Goal: Information Seeking & Learning: Learn about a topic

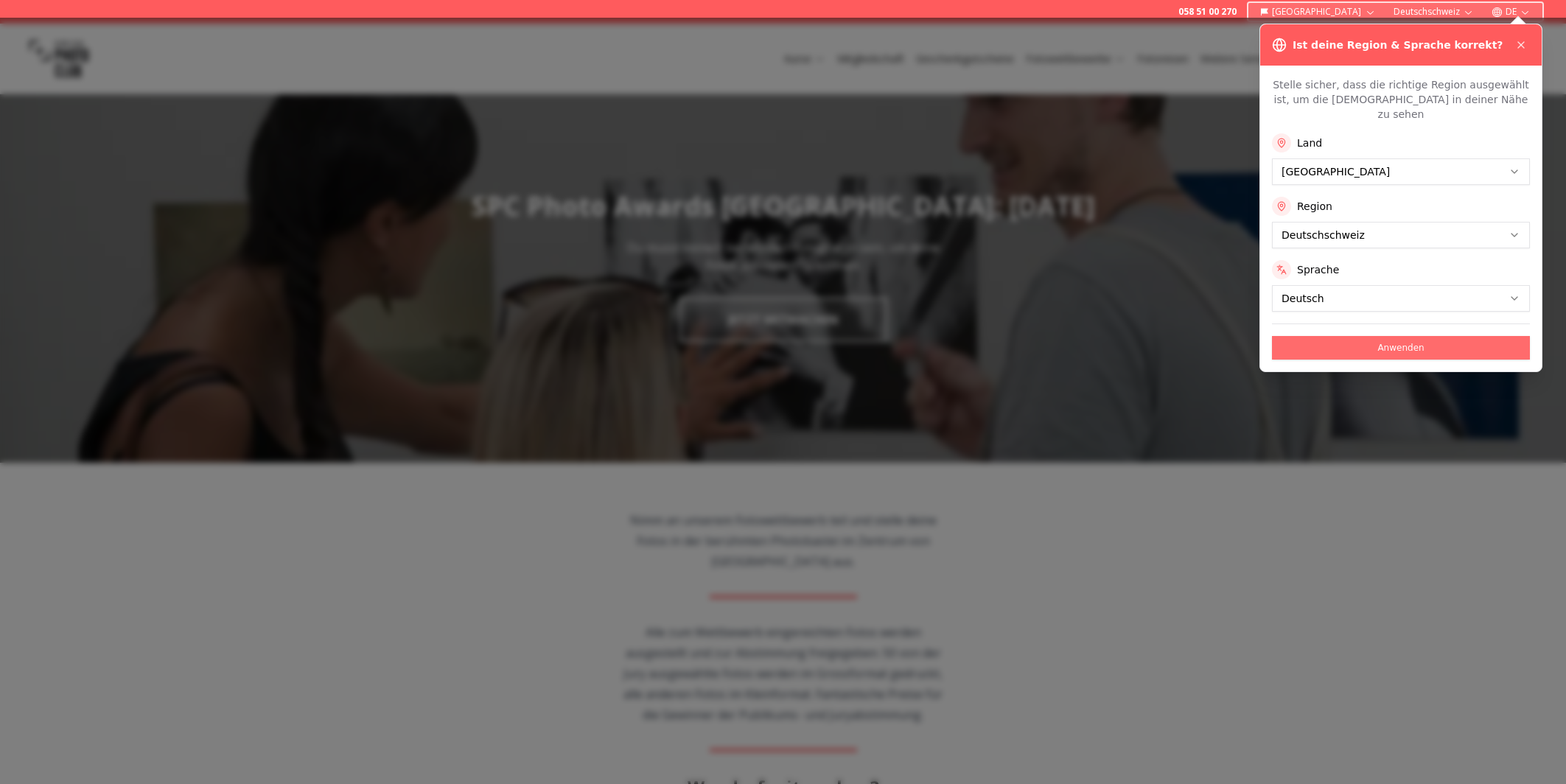
click at [1401, 336] on button "Anwenden" at bounding box center [1401, 347] width 258 height 24
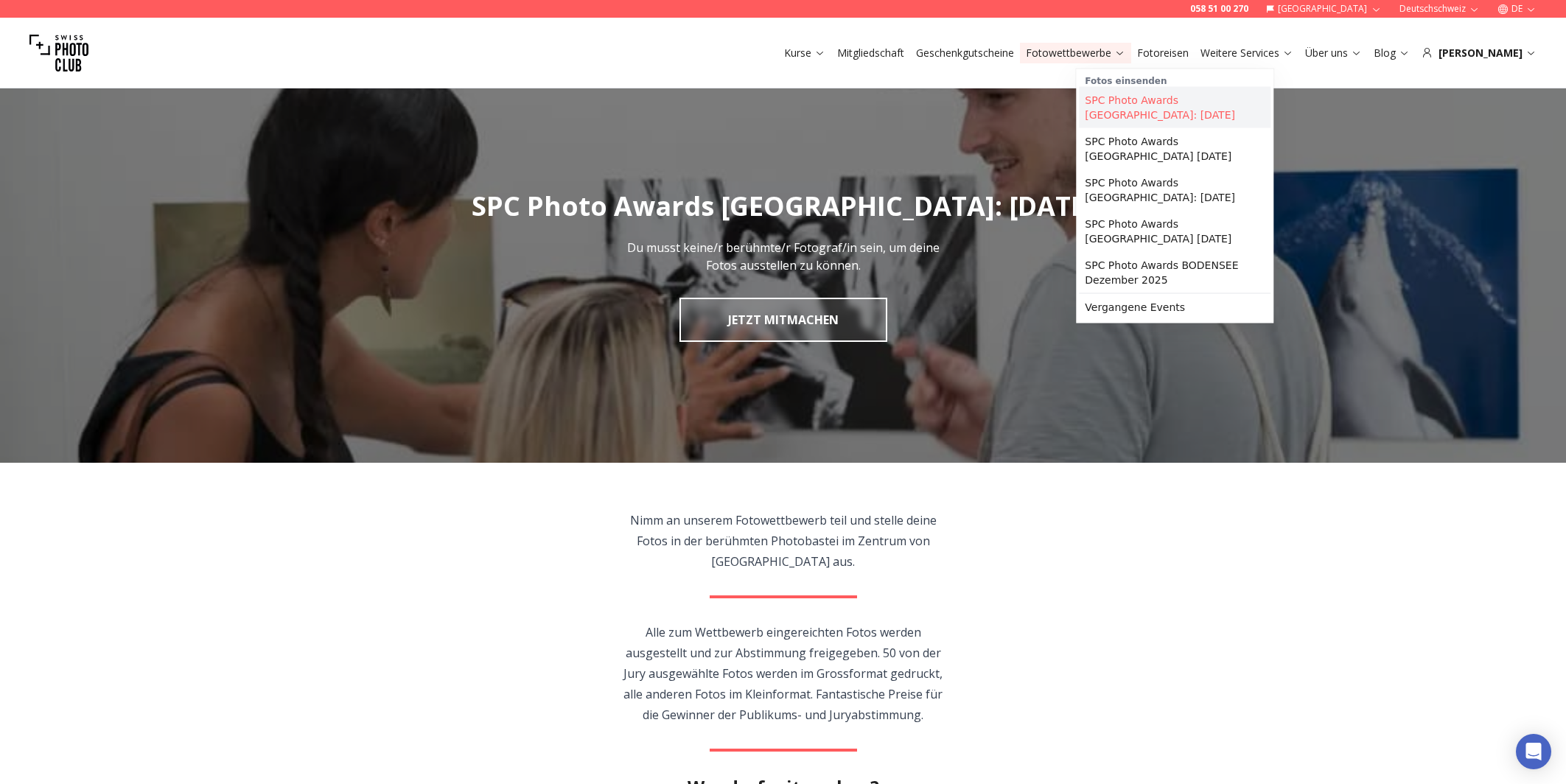
click at [1167, 101] on link "SPC Photo Awards [GEOGRAPHIC_DATA]: [DATE]" at bounding box center [1174, 108] width 192 height 42
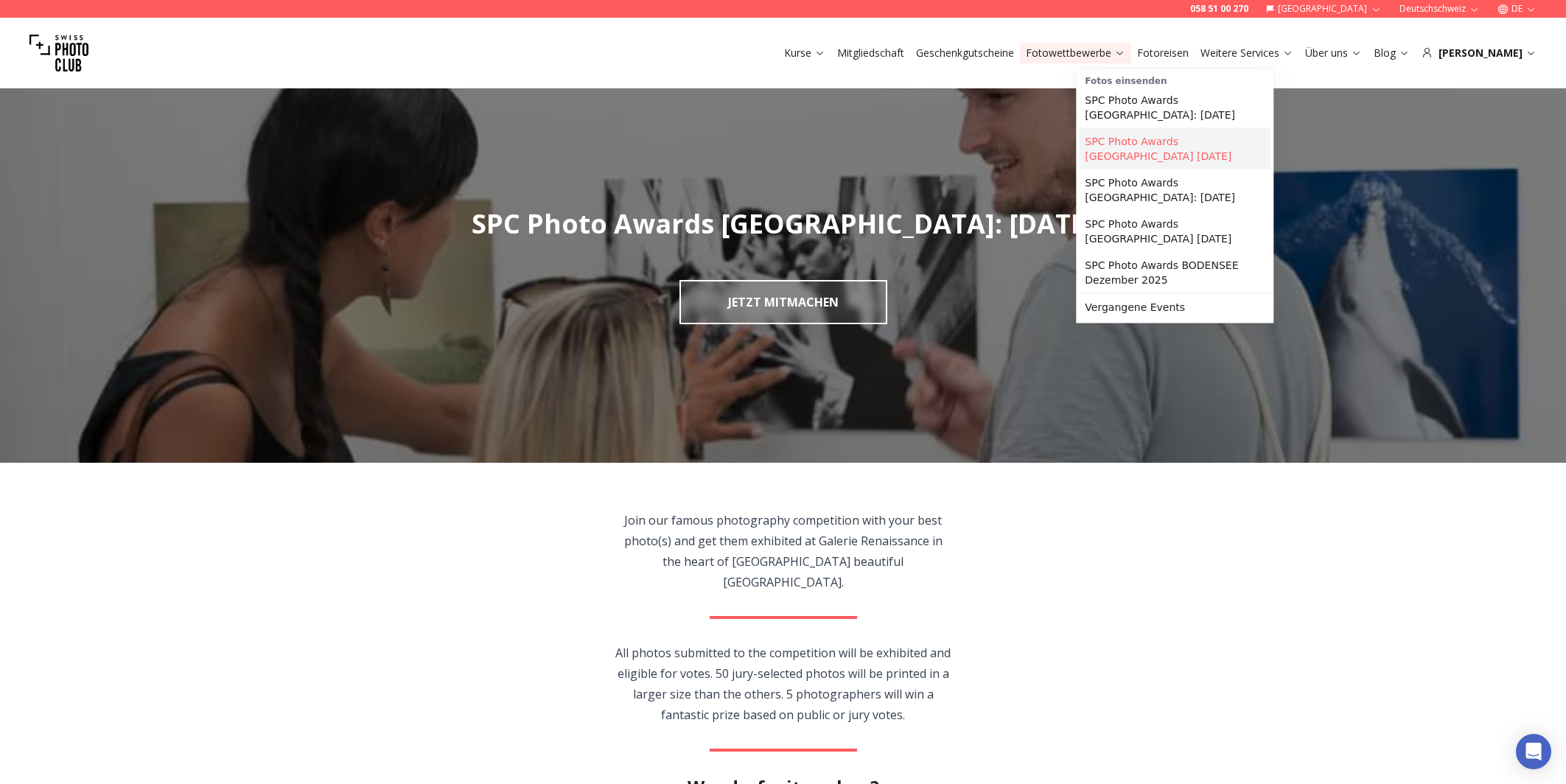
click at [1180, 137] on link "SPC Photo Awards [GEOGRAPHIC_DATA] [DATE]" at bounding box center [1174, 149] width 192 height 42
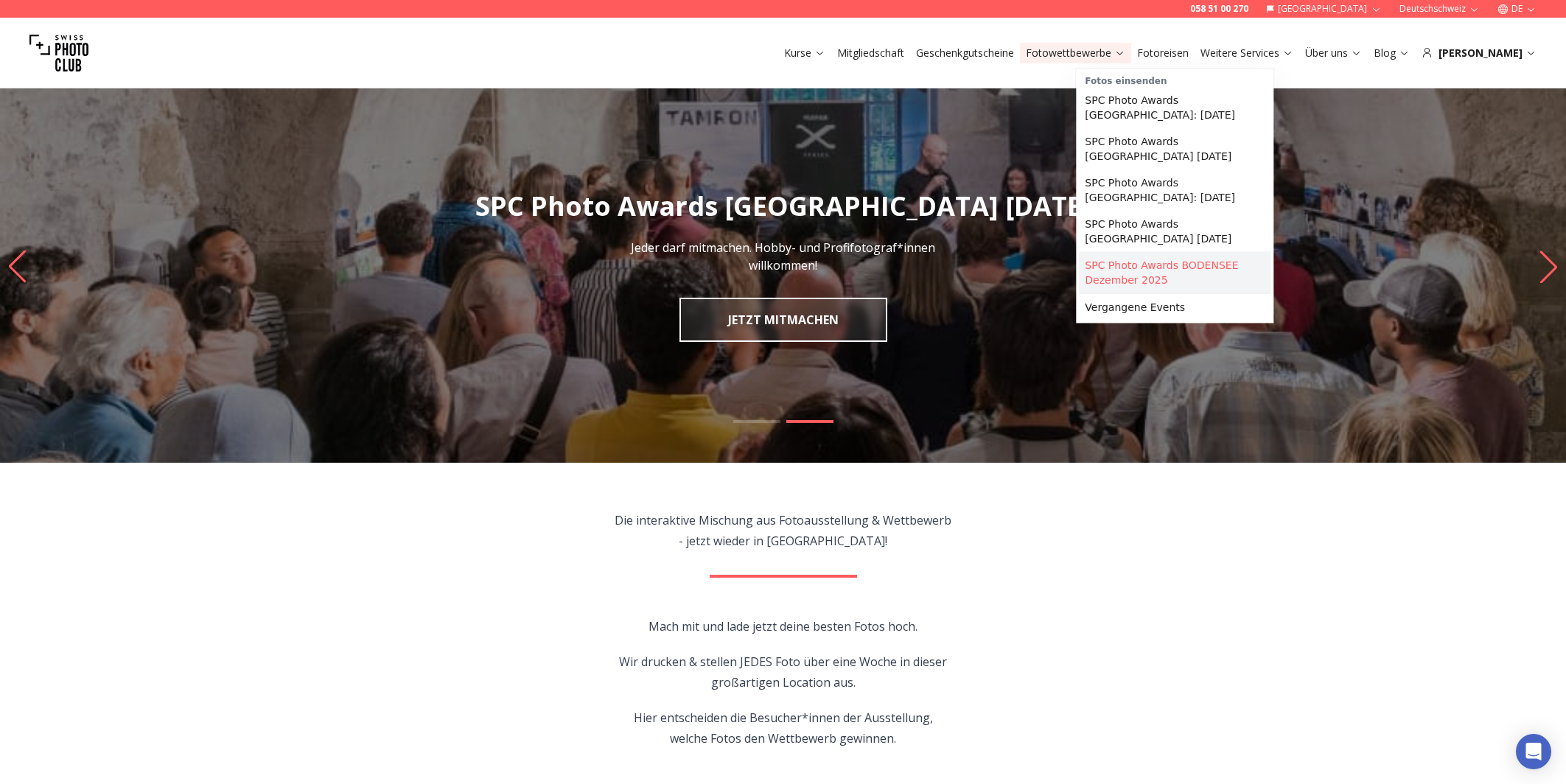
click at [1154, 255] on link "SPC Photo Awards BODENSEE Dezember 2025" at bounding box center [1174, 273] width 192 height 42
